Goal: Transaction & Acquisition: Purchase product/service

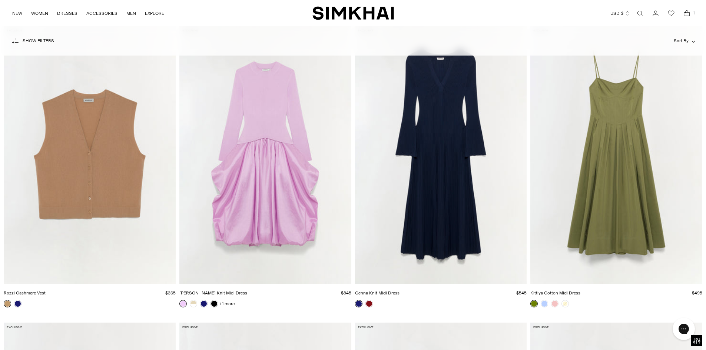
scroll to position [2750, 0]
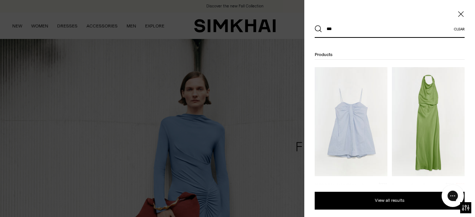
scroll to position [287, 0]
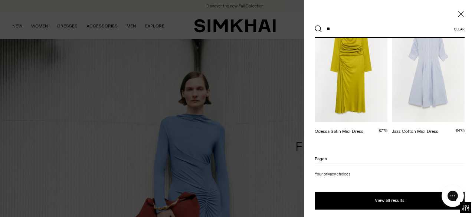
type input "*"
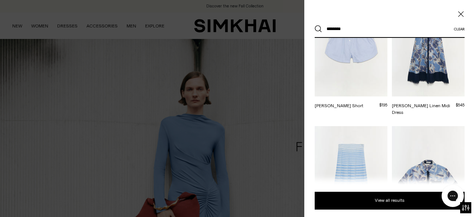
scroll to position [0, 0]
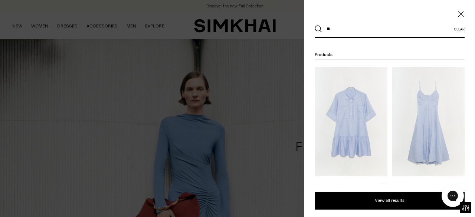
type input "*"
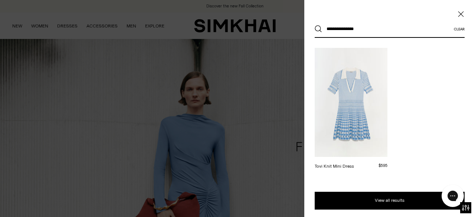
scroll to position [70, 0]
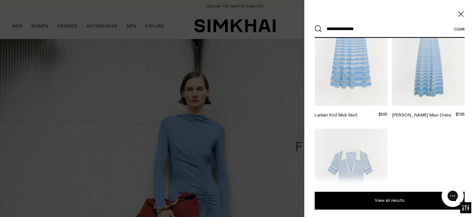
drag, startPoint x: 366, startPoint y: 27, endPoint x: 299, endPoint y: 29, distance: 66.8
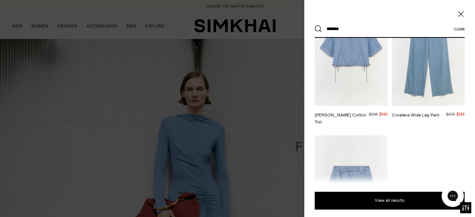
type input "*******"
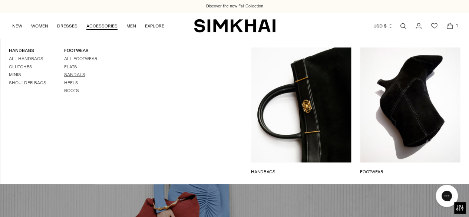
click at [75, 76] on link "Sandals" at bounding box center [74, 74] width 21 height 5
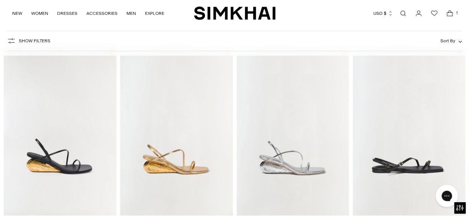
scroll to position [34, 0]
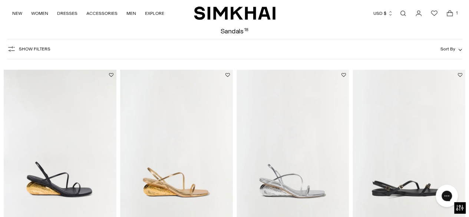
click at [45, 49] on span "Show Filters" at bounding box center [35, 48] width 32 height 5
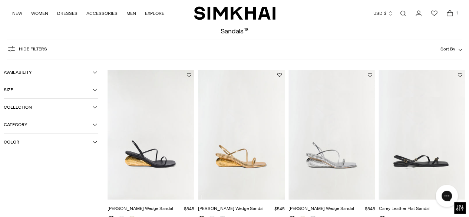
click at [82, 121] on button "Category" at bounding box center [51, 124] width 95 height 17
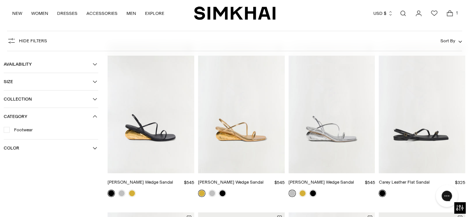
scroll to position [62, 0]
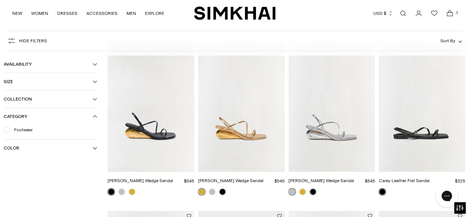
click at [85, 118] on span "Category" at bounding box center [48, 116] width 89 height 5
click at [89, 93] on button "Collection" at bounding box center [51, 98] width 95 height 17
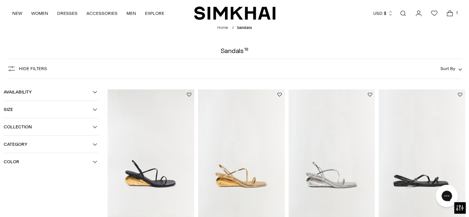
scroll to position [0, 0]
